Goal: Transaction & Acquisition: Book appointment/travel/reservation

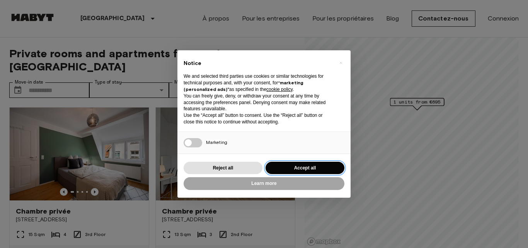
click at [281, 167] on button "Accept all" at bounding box center [305, 168] width 79 height 13
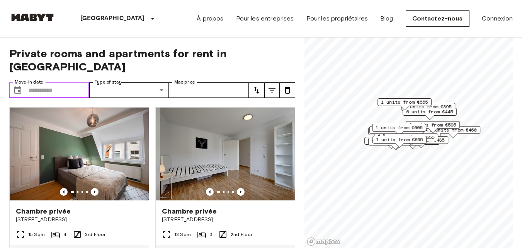
click at [42, 82] on input "Move-in date" at bounding box center [59, 89] width 61 height 15
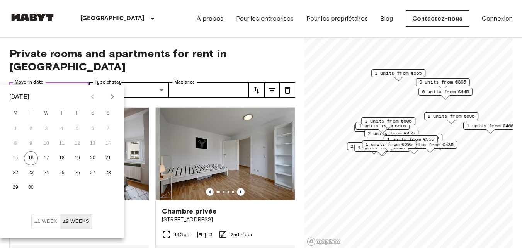
click at [17, 85] on icon "Choose date" at bounding box center [17, 89] width 9 height 9
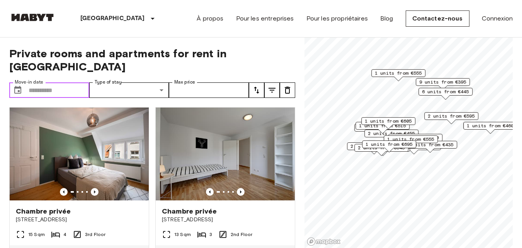
click at [20, 86] on icon "Choose date" at bounding box center [17, 90] width 7 height 8
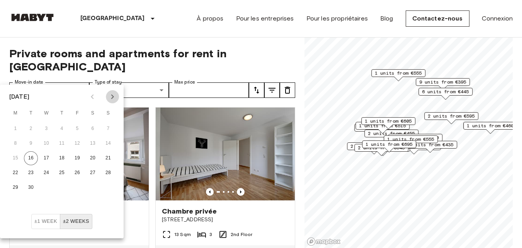
click at [110, 97] on icon "Next month" at bounding box center [112, 96] width 9 height 9
click at [47, 127] on button "1" at bounding box center [46, 129] width 14 height 14
type input "**********"
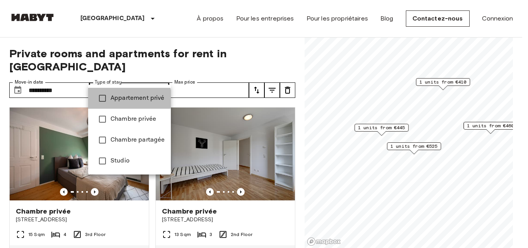
click at [125, 99] on span "Appartement privé" at bounding box center [138, 98] width 54 height 9
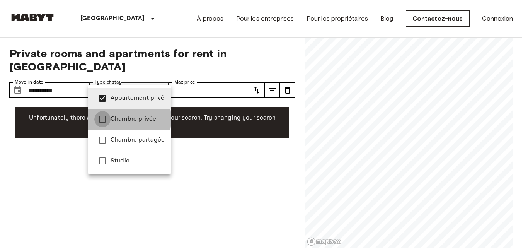
type input "**********"
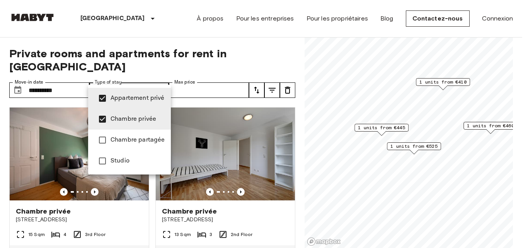
click at [159, 77] on div at bounding box center [264, 124] width 528 height 248
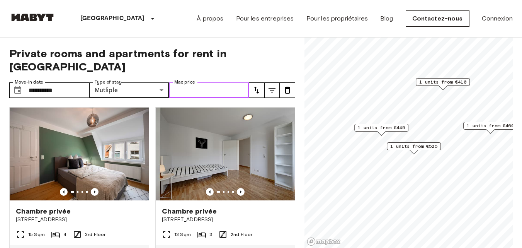
click at [186, 82] on input "Max price" at bounding box center [209, 89] width 80 height 15
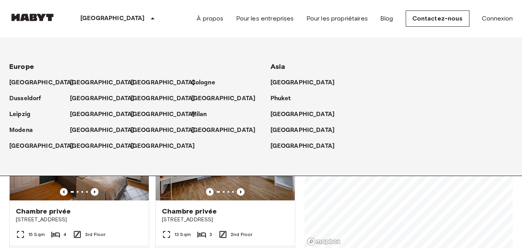
type input "****"
click at [148, 17] on icon at bounding box center [152, 18] width 9 height 9
click at [147, 19] on div "Stuttgart Europe Amsterdam Berlin Brussels Cologne Dusseldorf Frankfurt Graz Ha…" at bounding box center [261, 18] width 504 height 37
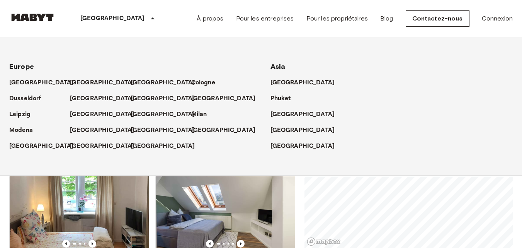
scroll to position [135, 0]
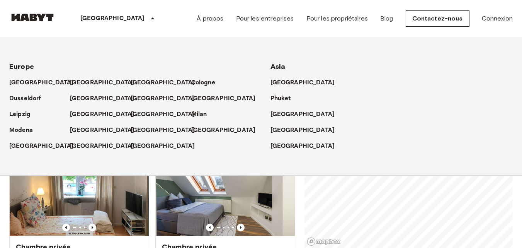
click at [148, 18] on icon at bounding box center [152, 18] width 9 height 9
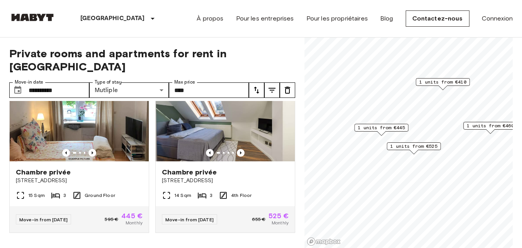
scroll to position [210, 0]
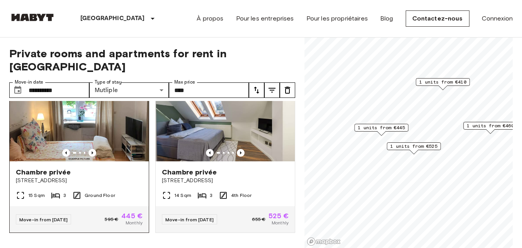
click at [90, 177] on span "Schwabstraße 163" at bounding box center [79, 181] width 127 height 8
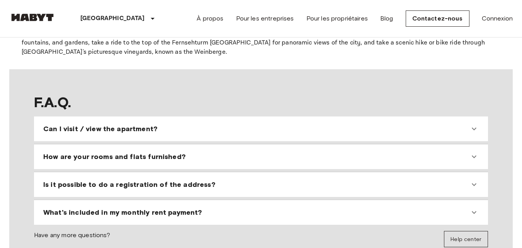
scroll to position [652, 0]
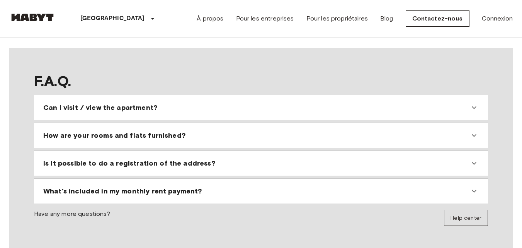
click at [472, 103] on icon at bounding box center [474, 107] width 9 height 9
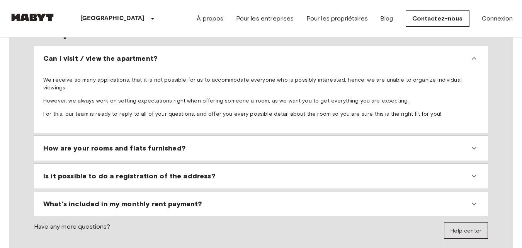
scroll to position [702, 0]
click at [476, 170] on icon at bounding box center [474, 174] width 9 height 9
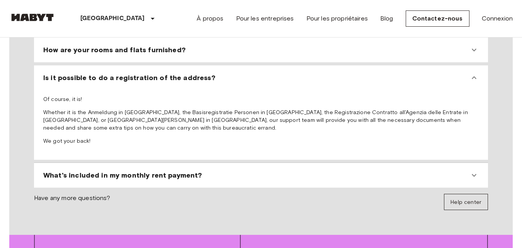
scroll to position [807, 0]
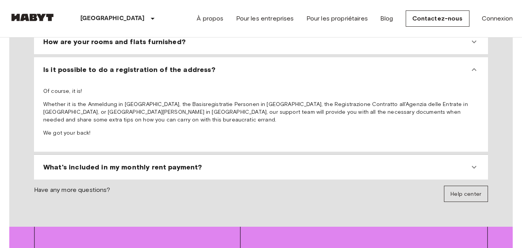
click at [473, 162] on icon at bounding box center [474, 166] width 9 height 9
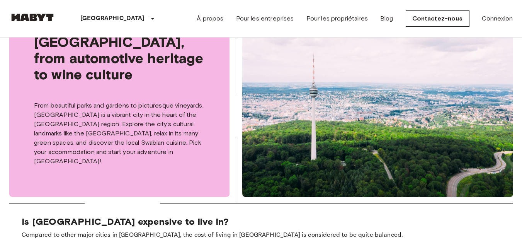
scroll to position [261, 0]
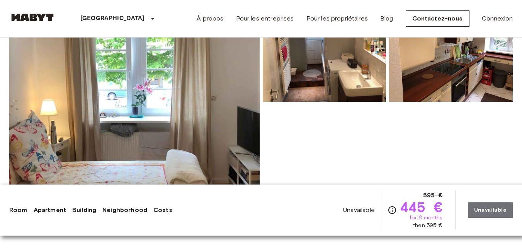
scroll to position [106, 0]
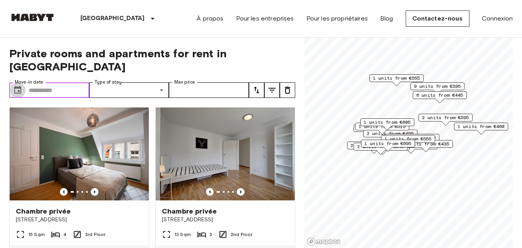
click at [21, 86] on icon "Choose date" at bounding box center [17, 90] width 7 height 8
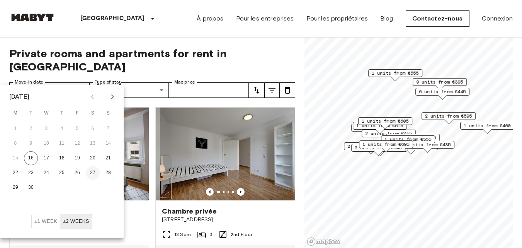
click at [91, 171] on button "27" at bounding box center [93, 173] width 14 height 14
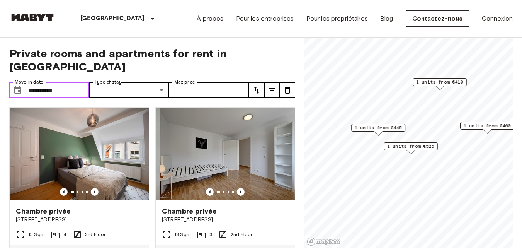
type input "**********"
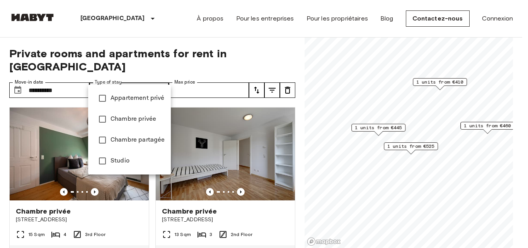
click at [136, 115] on span "Chambre privée" at bounding box center [138, 118] width 54 height 9
click at [126, 100] on span "Appartement privé" at bounding box center [138, 98] width 54 height 9
type input "**********"
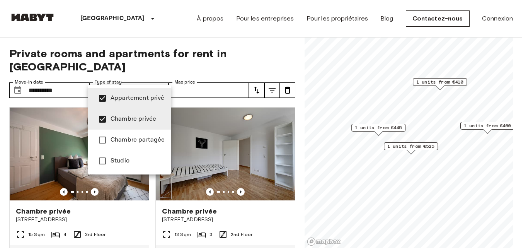
click at [262, 62] on div at bounding box center [264, 124] width 528 height 248
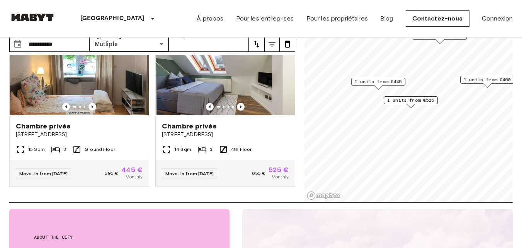
scroll to position [54, 0]
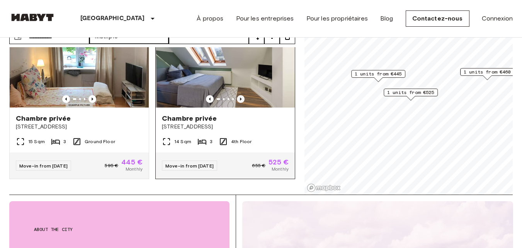
click at [237, 95] on icon "Previous image" at bounding box center [241, 99] width 8 height 8
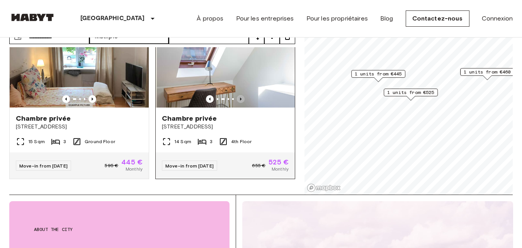
click at [237, 95] on icon "Previous image" at bounding box center [241, 99] width 8 height 8
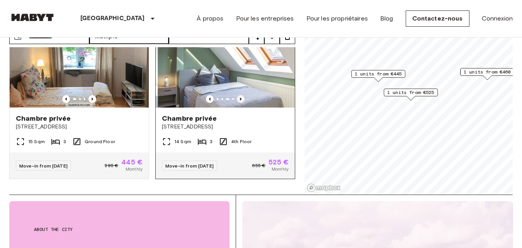
click at [237, 95] on icon "Previous image" at bounding box center [241, 99] width 8 height 8
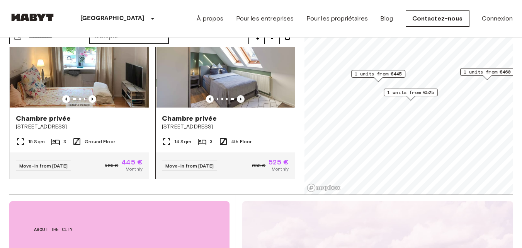
click at [237, 95] on icon "Previous image" at bounding box center [241, 99] width 8 height 8
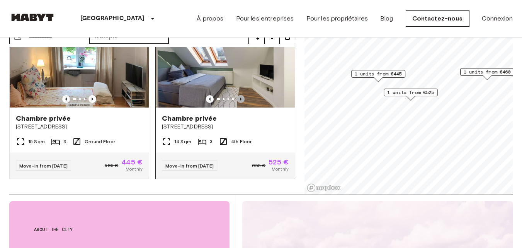
click at [237, 95] on icon "Previous image" at bounding box center [241, 99] width 8 height 8
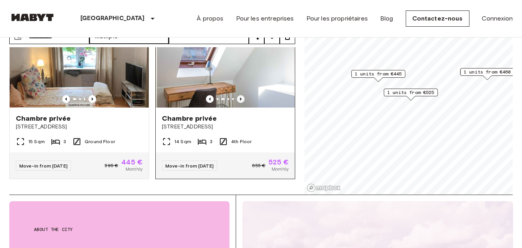
click at [237, 95] on icon "Previous image" at bounding box center [241, 99] width 8 height 8
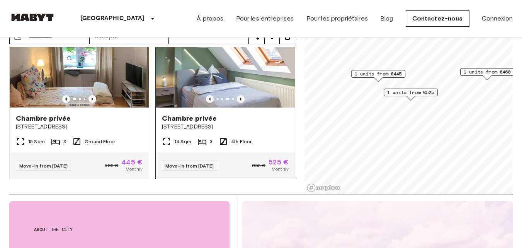
click at [190, 123] on span "[STREET_ADDRESS]" at bounding box center [225, 127] width 127 height 8
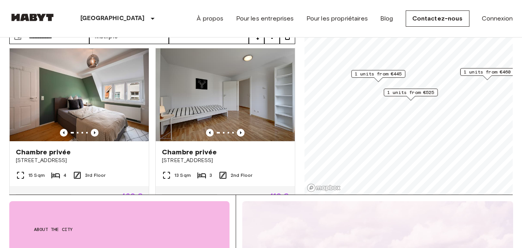
scroll to position [0, 0]
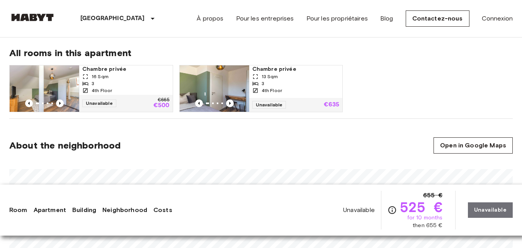
scroll to position [401, 0]
click at [136, 84] on div "3" at bounding box center [125, 83] width 87 height 7
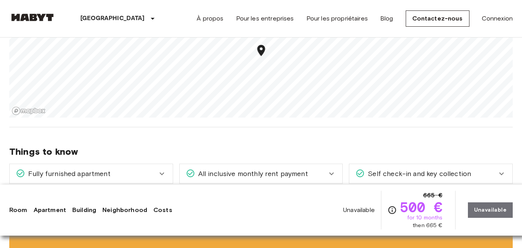
scroll to position [571, 0]
